Goal: Information Seeking & Learning: Learn about a topic

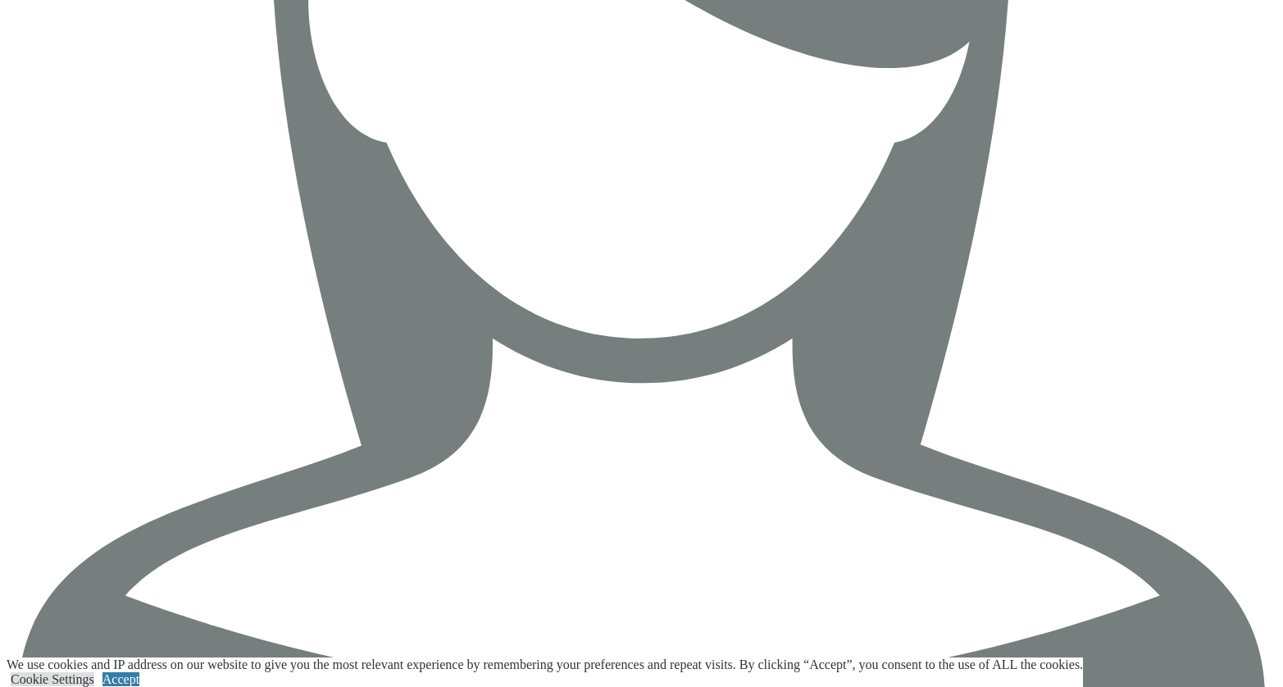
scroll to position [3299, 0]
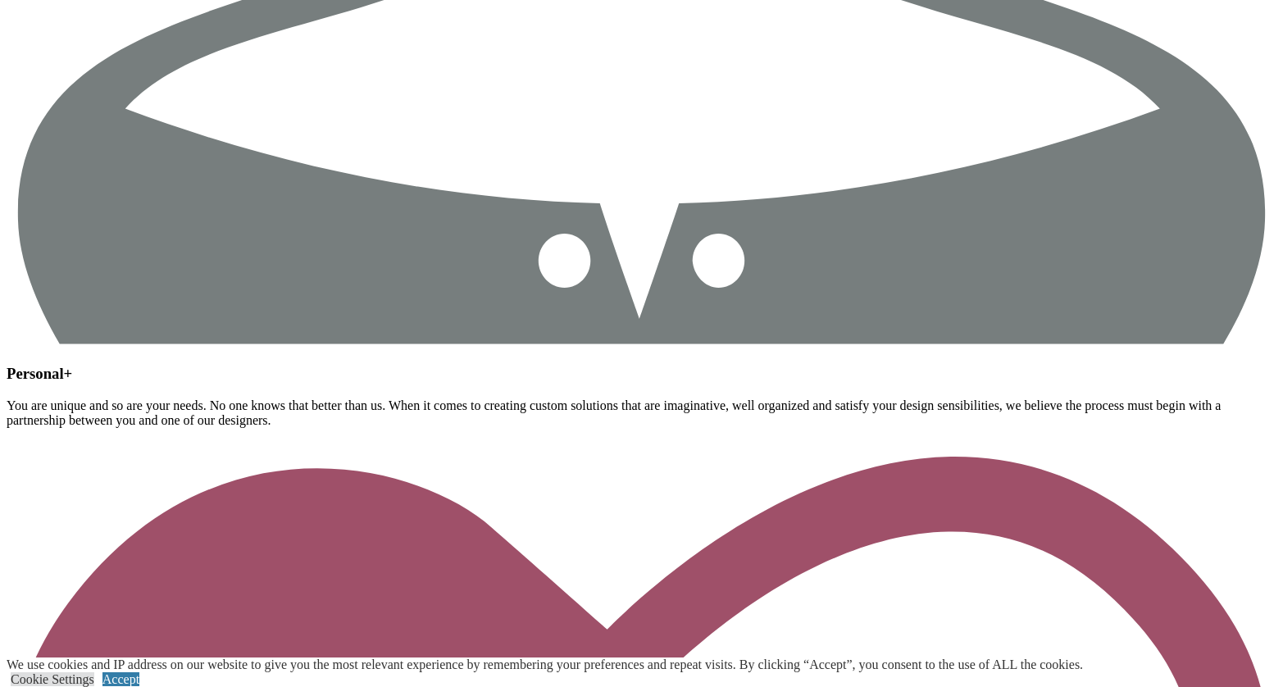
scroll to position [3307, 0]
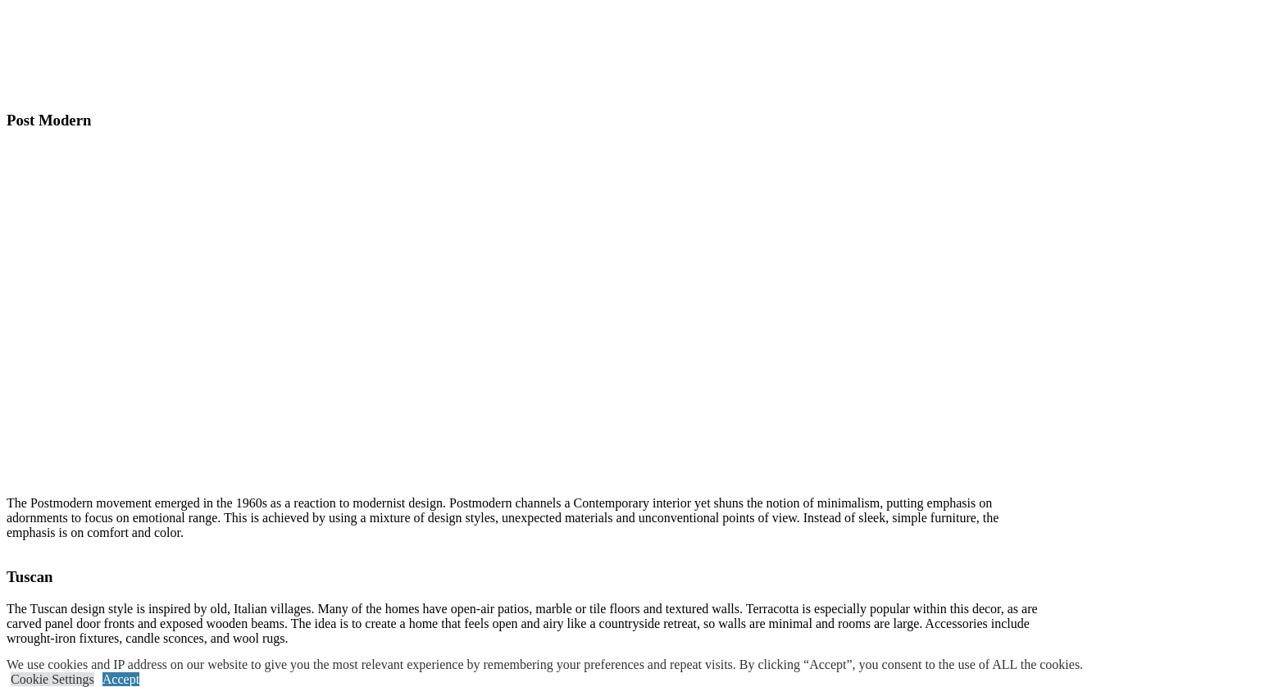
scroll to position [4918, 0]
